Goal: Feedback & Contribution: Contribute content

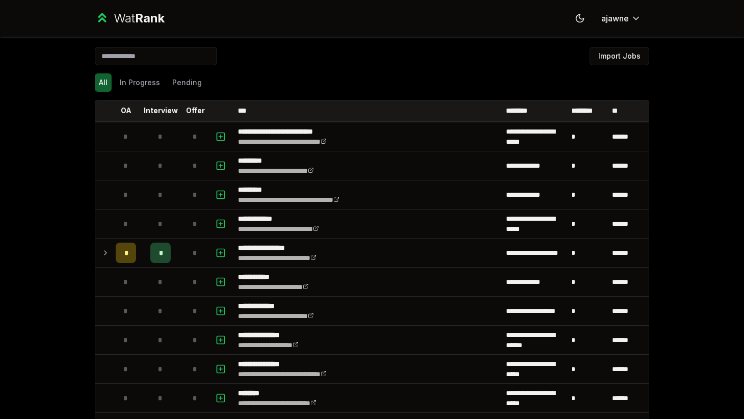
scroll to position [1250, 0]
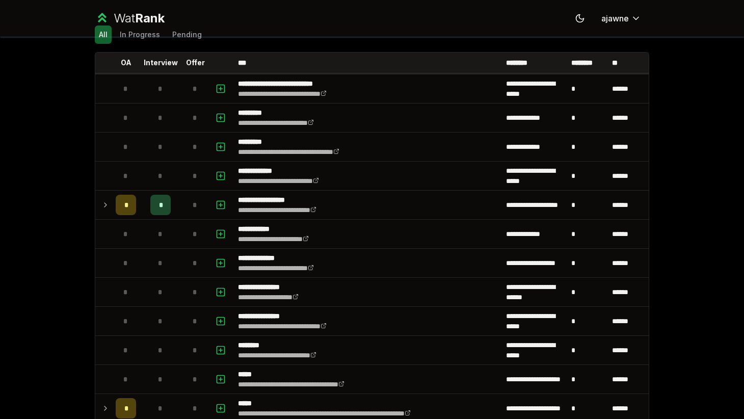
scroll to position [55, 0]
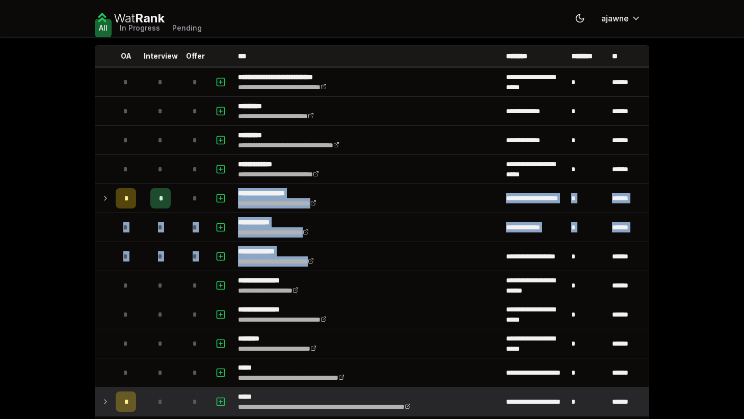
drag, startPoint x: 217, startPoint y: 186, endPoint x: 520, endPoint y: 395, distance: 368.3
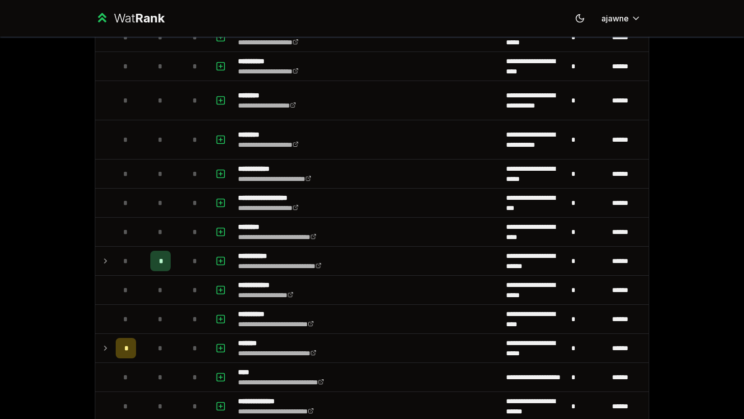
scroll to position [891, 0]
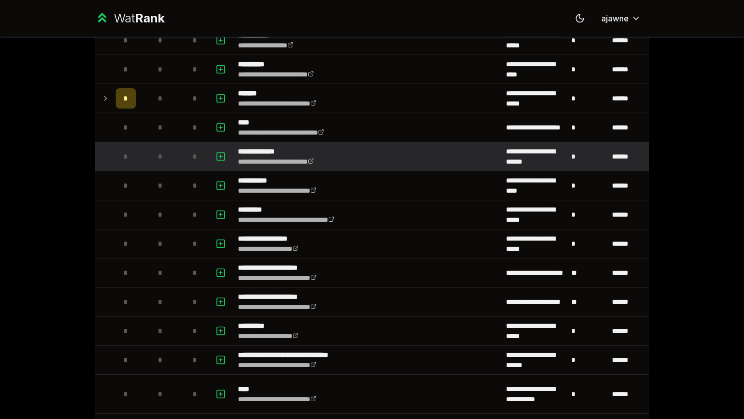
scroll to position [1092, 0]
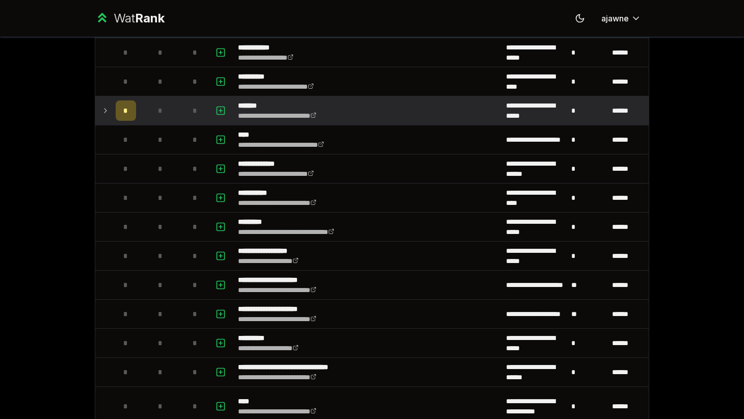
click at [127, 112] on span "*" at bounding box center [125, 111] width 5 height 10
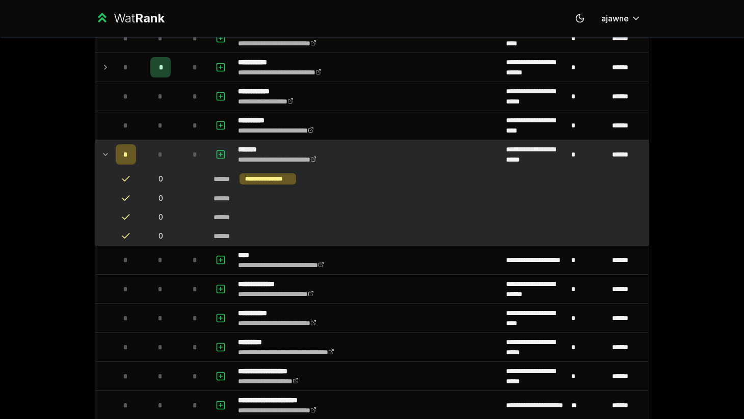
scroll to position [1048, 0]
click at [218, 149] on icon "button" at bounding box center [221, 155] width 10 height 12
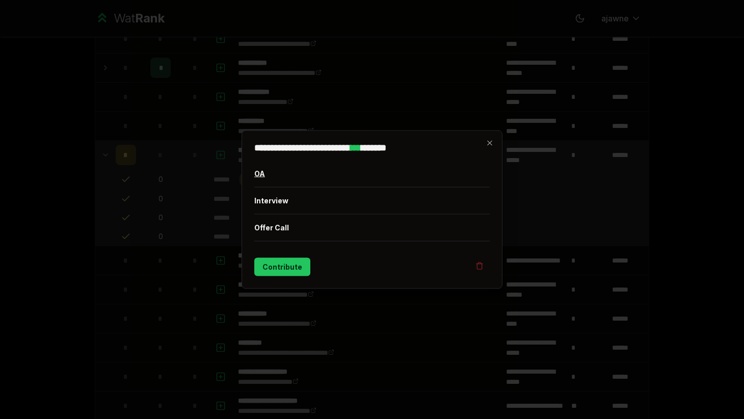
click at [268, 171] on button "OA" at bounding box center [371, 174] width 235 height 27
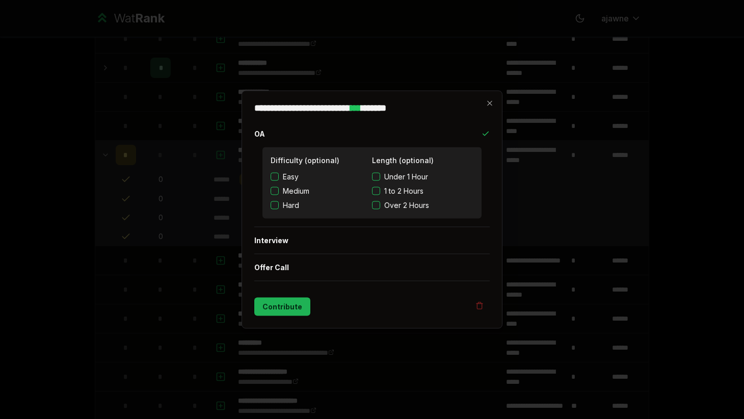
click at [287, 309] on button "Contribute" at bounding box center [282, 307] width 56 height 18
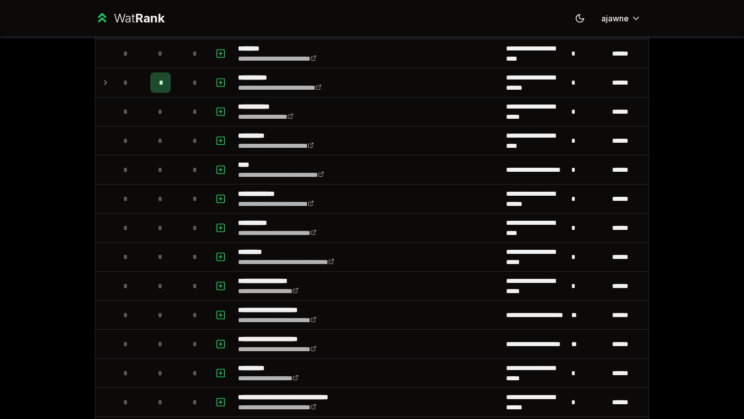
scroll to position [1251, 0]
